Goal: Task Accomplishment & Management: Manage account settings

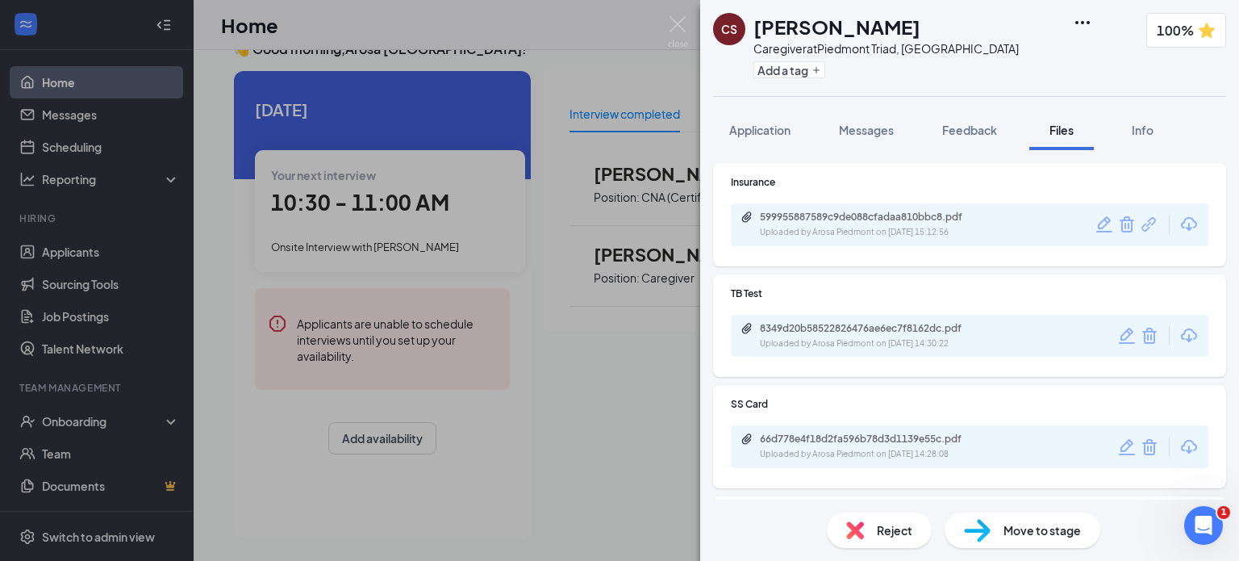
scroll to position [361, 0]
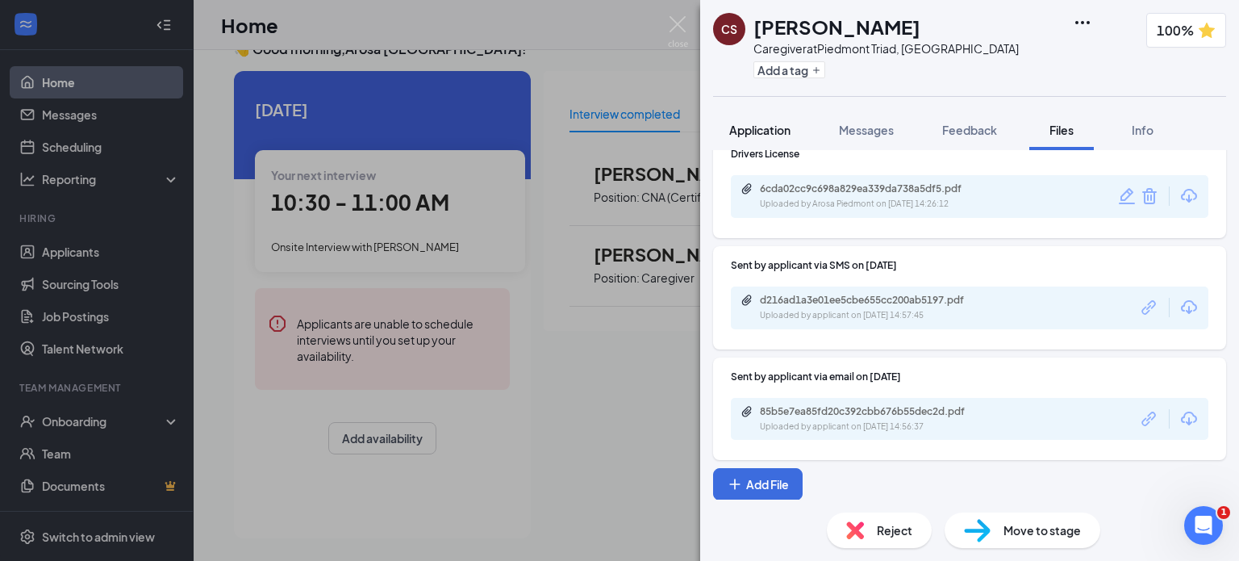
click at [781, 134] on span "Application" at bounding box center [759, 130] width 61 height 15
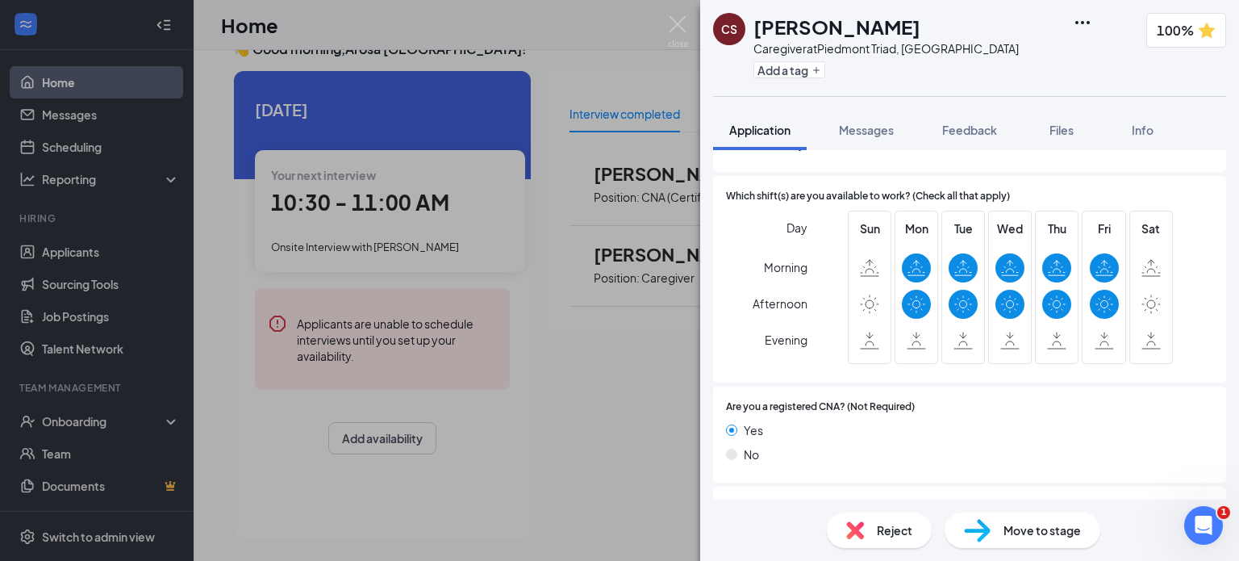
scroll to position [531, 0]
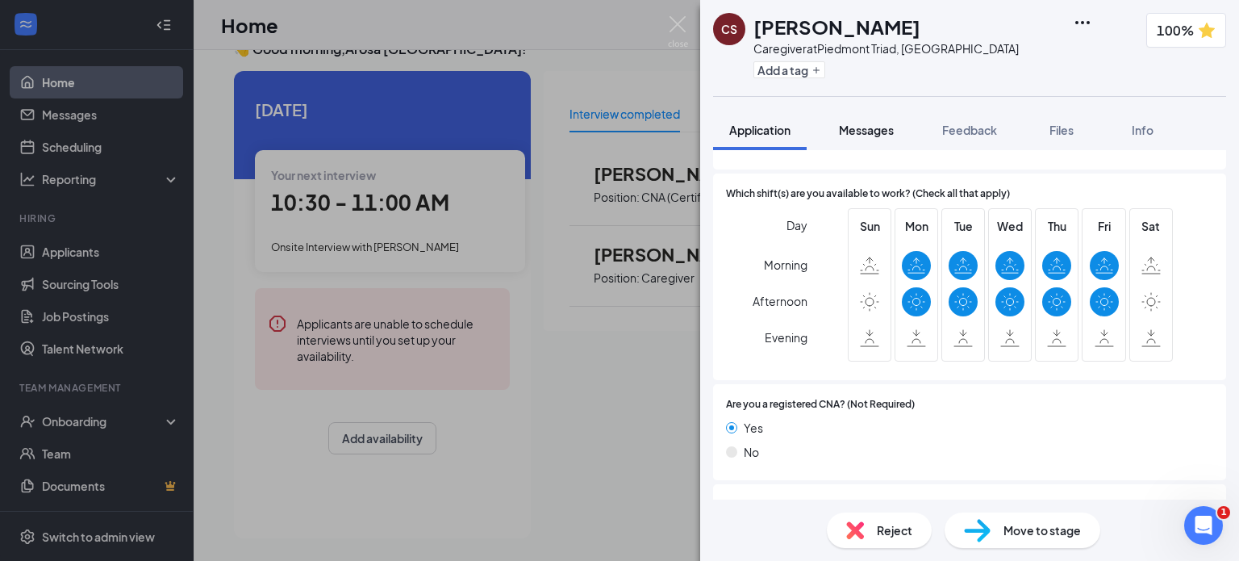
click at [881, 131] on span "Messages" at bounding box center [866, 130] width 55 height 15
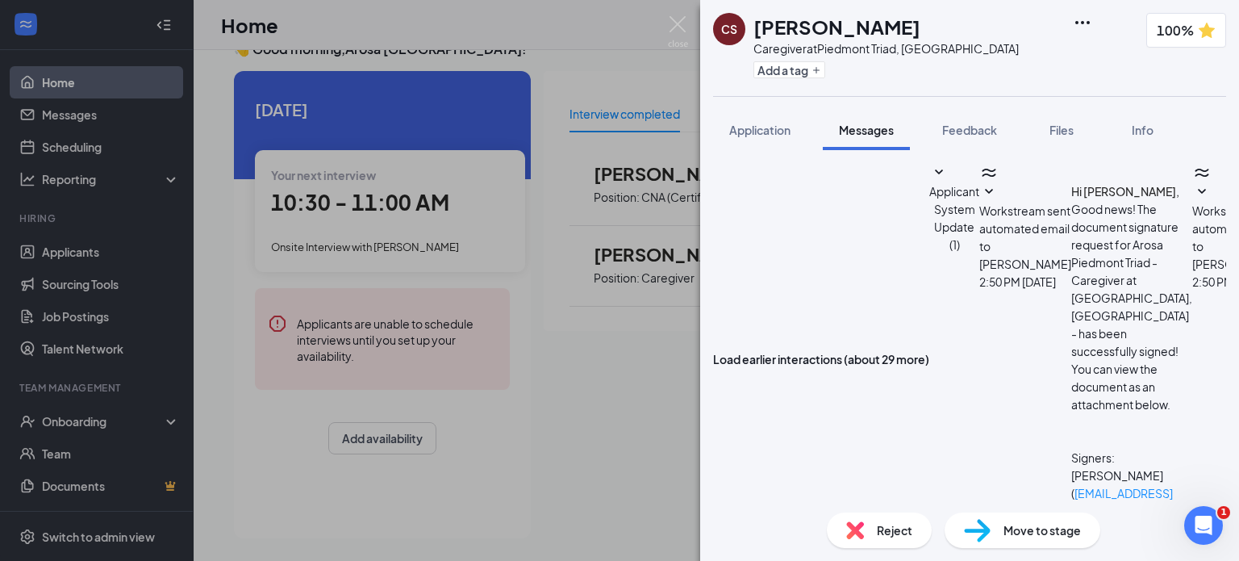
scroll to position [240, 0]
click at [1012, 529] on span "Move to stage" at bounding box center [1041, 530] width 77 height 18
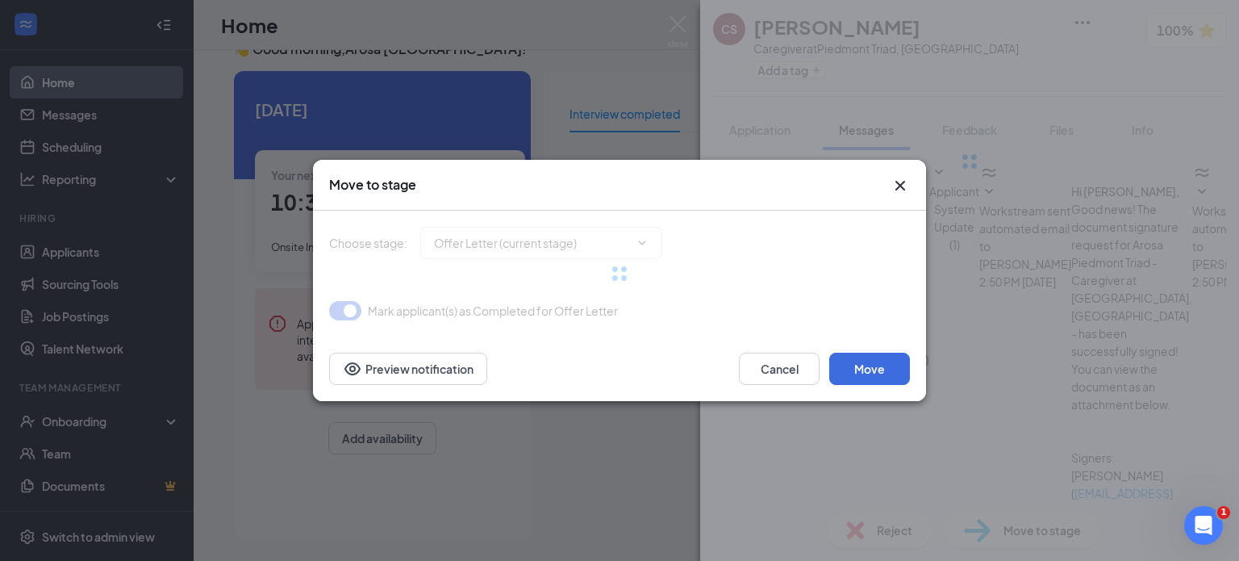
type input "Driver Background Check (next stage)"
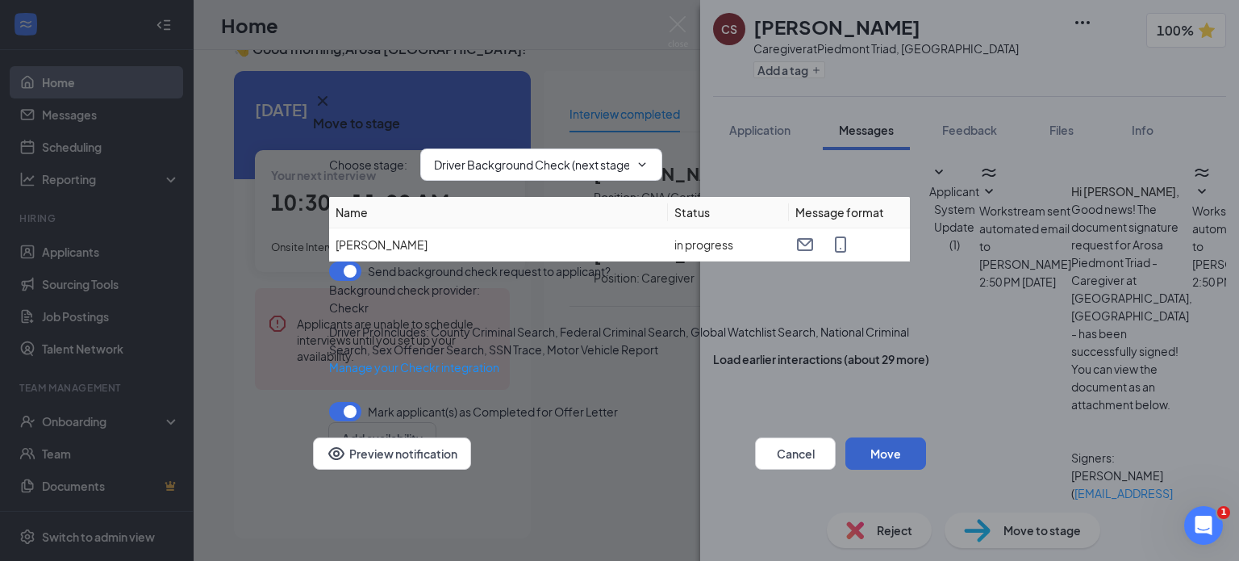
click at [873, 469] on button "Move" at bounding box center [885, 453] width 81 height 32
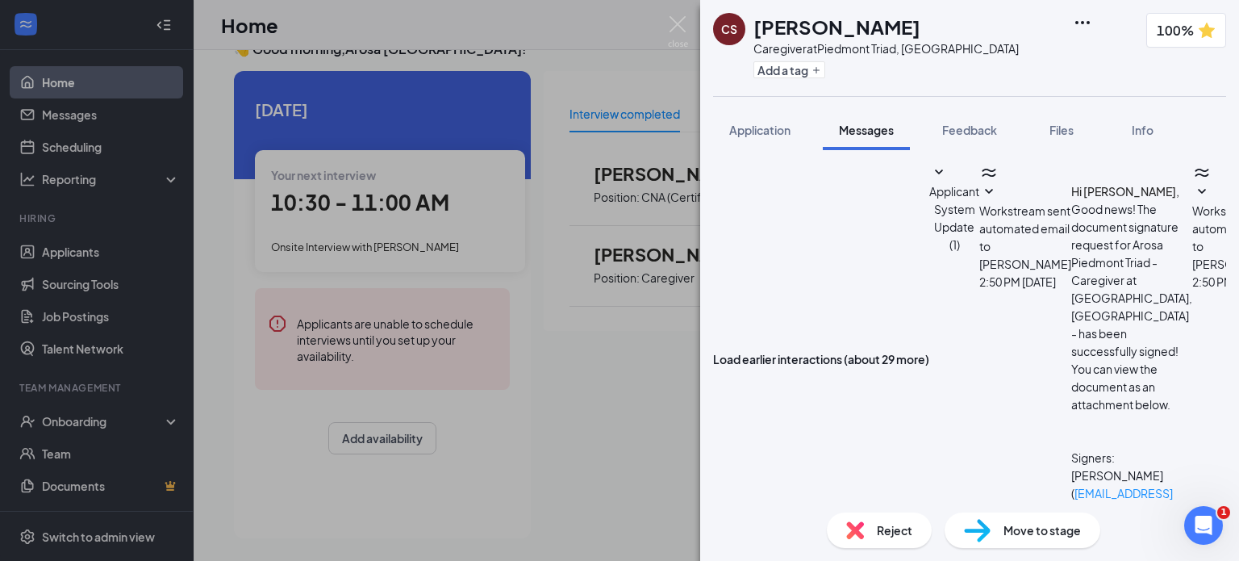
checkbox input "true"
type textarea "You will be receiving an email asking for your permission for us to run a backg…"
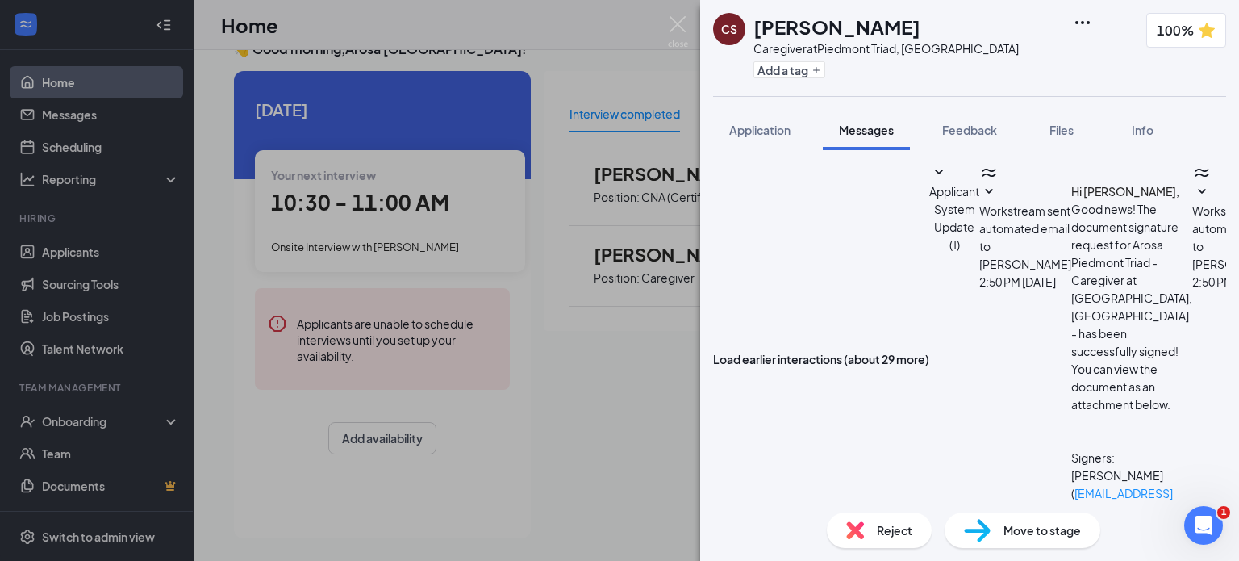
checkbox input "false"
